Goal: Information Seeking & Learning: Learn about a topic

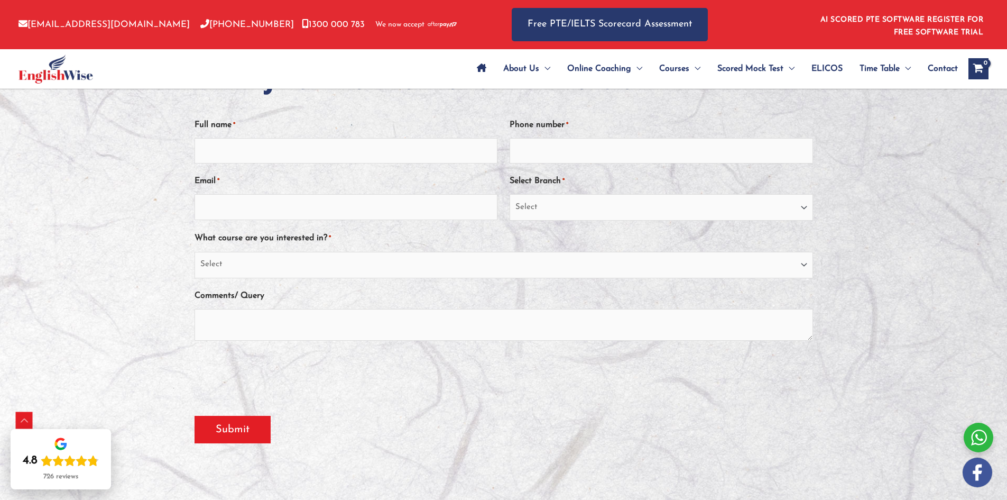
scroll to position [52, 0]
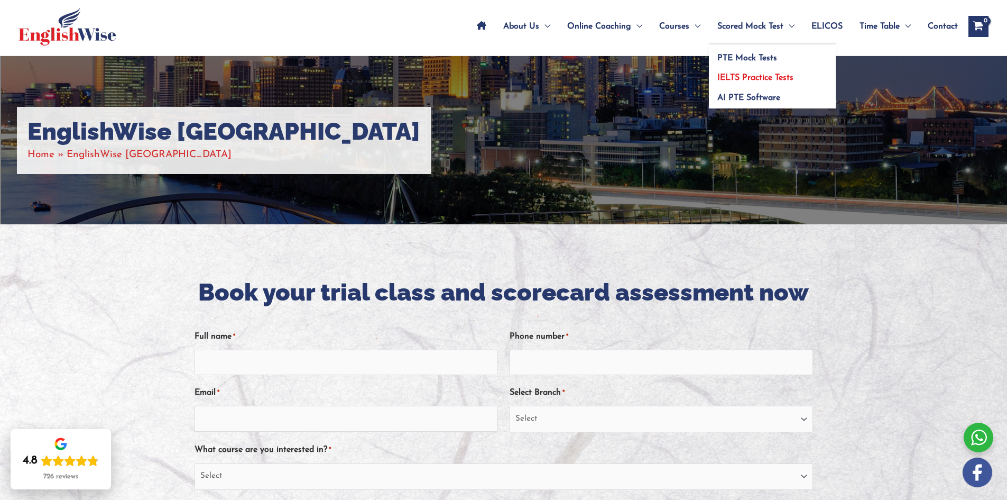
click at [754, 75] on span "IELTS Practice Tests" at bounding box center [755, 77] width 76 height 8
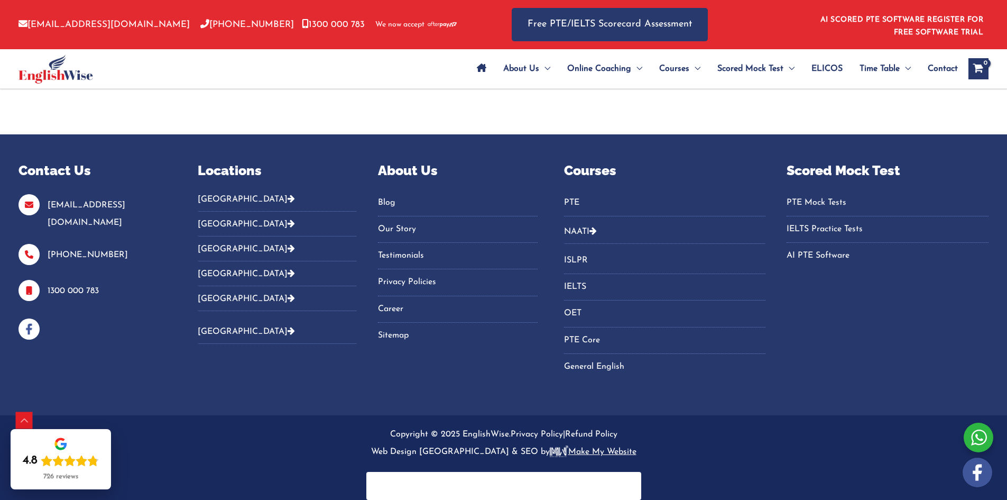
scroll to position [3816, 0]
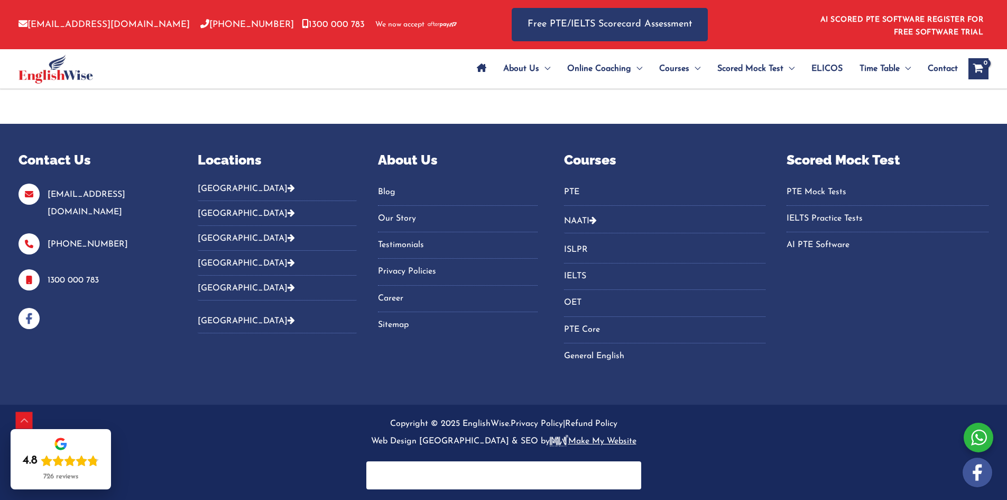
click at [288, 186] on icon "Footer Widget 2" at bounding box center [291, 187] width 7 height 8
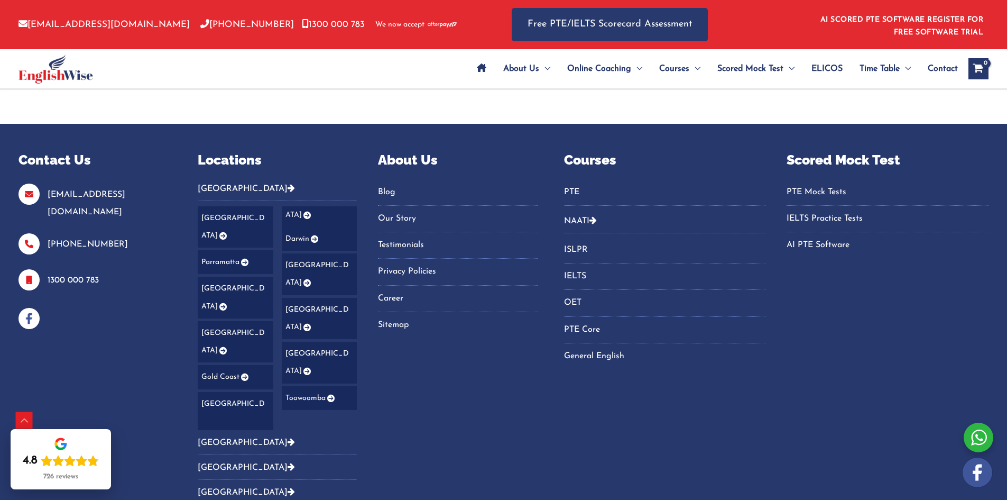
click at [226, 321] on link "[GEOGRAPHIC_DATA]" at bounding box center [236, 342] width 76 height 42
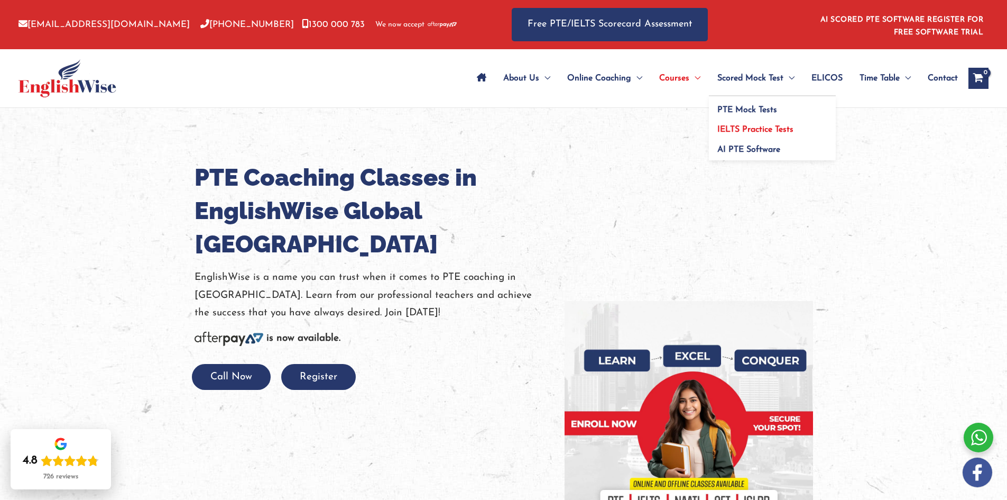
click at [752, 124] on link "IELTS Practice Tests" at bounding box center [772, 126] width 127 height 20
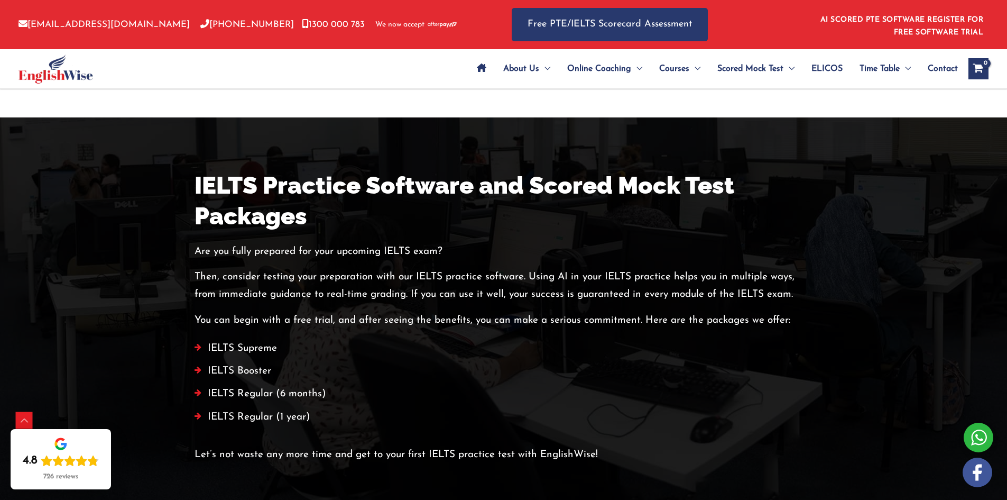
scroll to position [1850, 0]
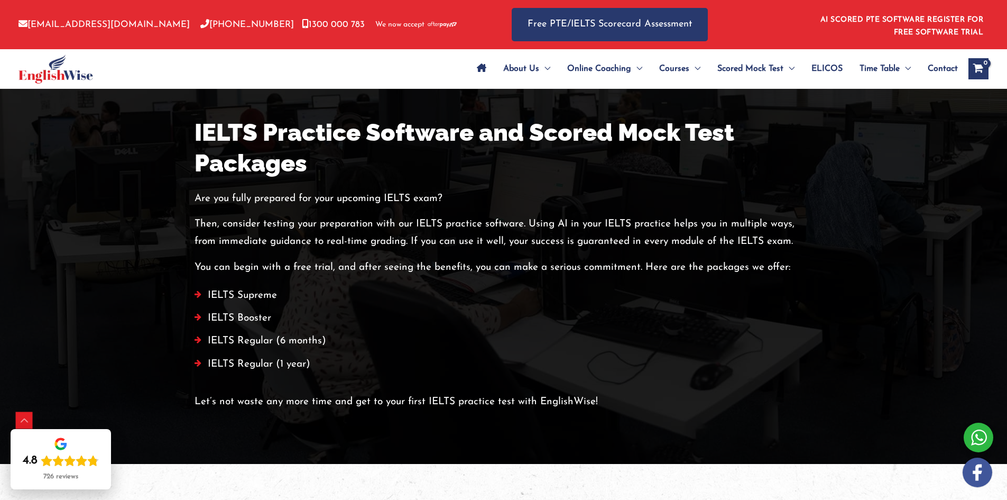
click at [976, 441] on div at bounding box center [979, 437] width 30 height 30
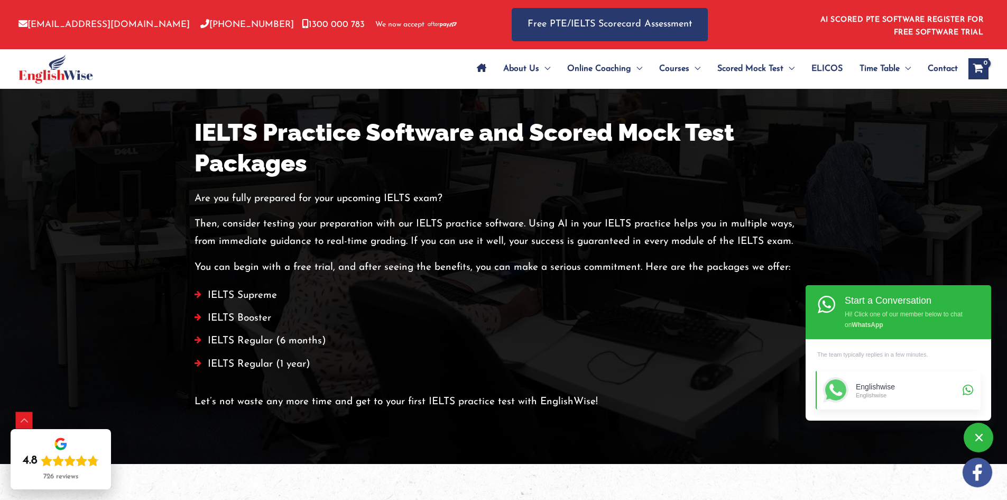
click at [910, 392] on div "Englishwise" at bounding box center [908, 394] width 104 height 7
